Goal: Task Accomplishment & Management: Manage account settings

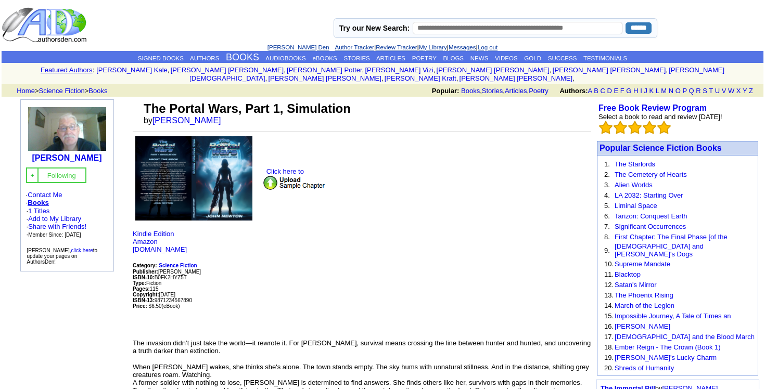
click at [297, 47] on link "[PERSON_NAME] Den" at bounding box center [298, 47] width 62 height 6
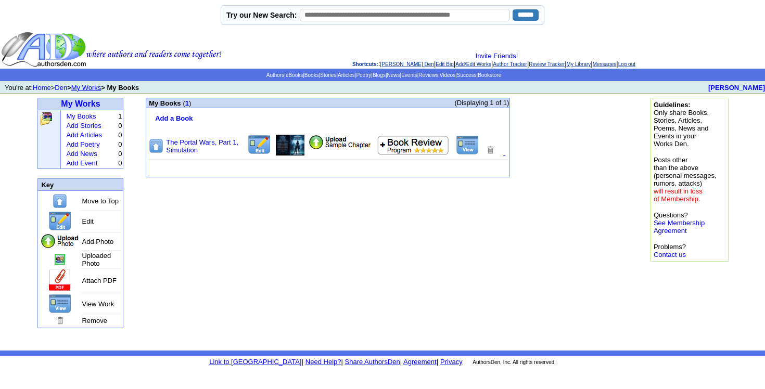
click at [294, 153] on img at bounding box center [290, 145] width 29 height 21
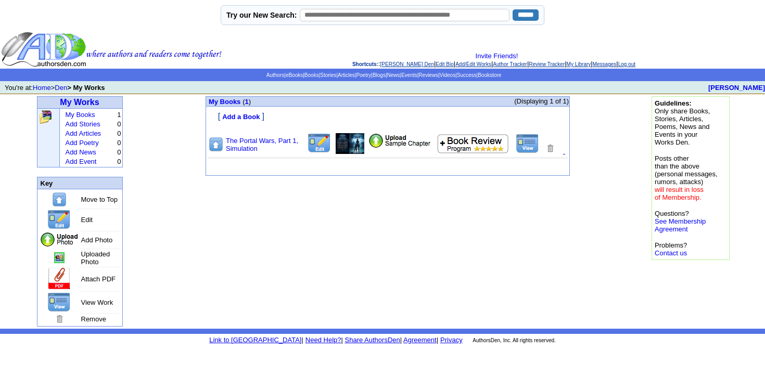
click at [348, 154] on img at bounding box center [350, 143] width 29 height 21
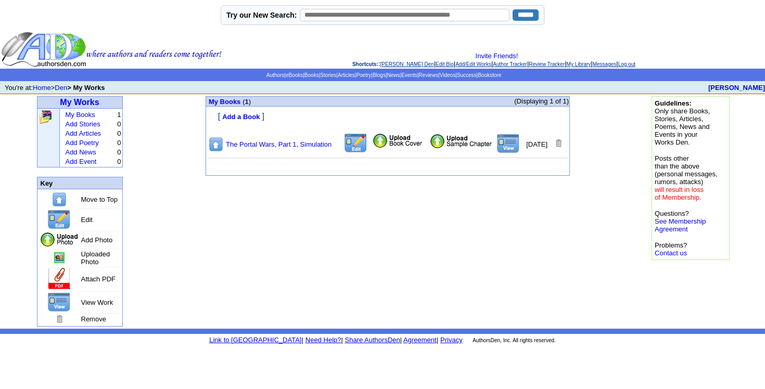
click at [389, 148] on img at bounding box center [398, 140] width 52 height 15
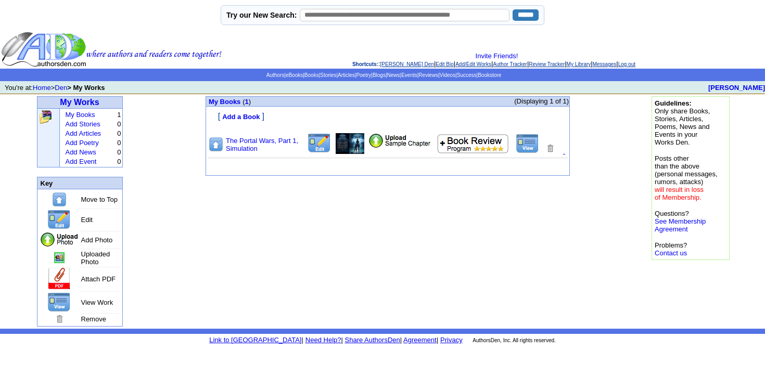
click at [244, 280] on td "My Books ( 1 ) (Displaying 1 of 1) [ Add a Book ] The Portal Wars, Part 1, Simu…" at bounding box center [387, 211] width 495 height 235
click at [413, 271] on td "My Books ( 1 ) (Displaying 1 of 1) [ Add a Book ] The Portal Wars, Part 1, Simu…" at bounding box center [387, 211] width 495 height 235
